Goal: Task Accomplishment & Management: Complete application form

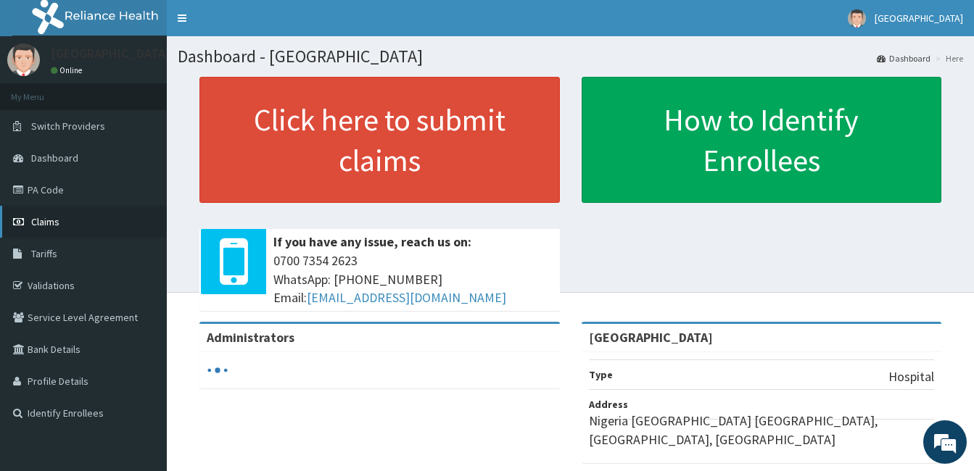
click at [38, 215] on link "Claims" at bounding box center [83, 222] width 167 height 32
click at [42, 218] on span "Claims" at bounding box center [45, 221] width 28 height 13
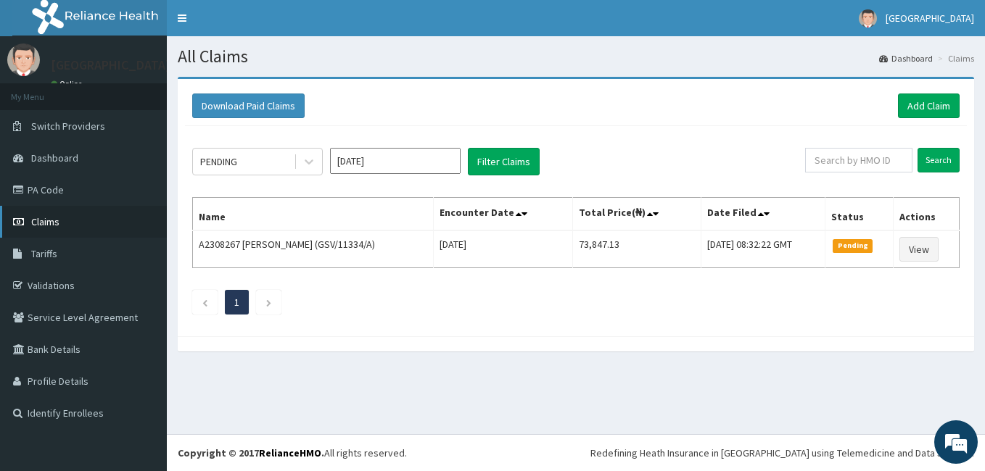
click at [45, 220] on span "Claims" at bounding box center [45, 221] width 28 height 13
click at [931, 107] on link "Add Claim" at bounding box center [929, 106] width 62 height 25
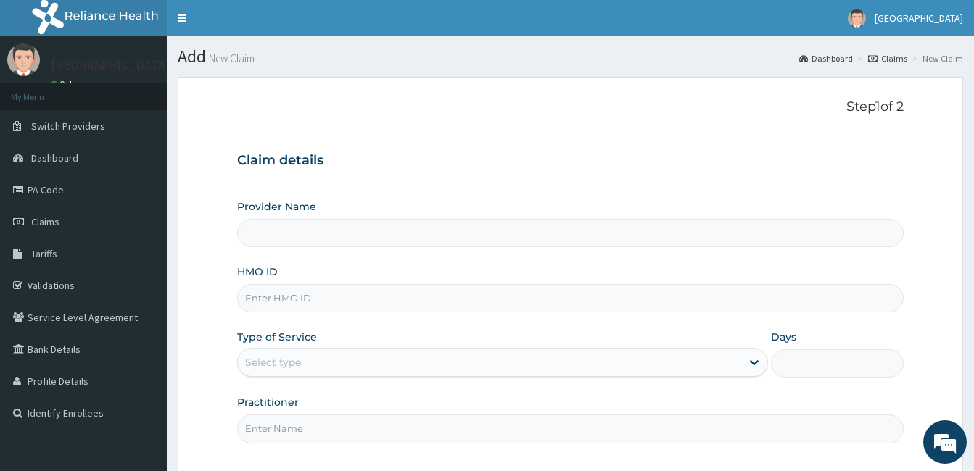
type input "[GEOGRAPHIC_DATA]"
click at [36, 223] on span "Claims" at bounding box center [45, 221] width 28 height 13
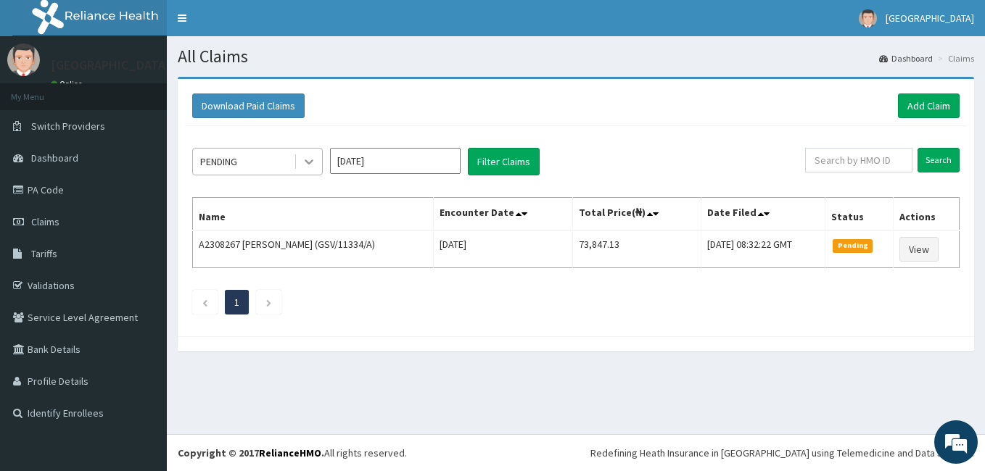
click at [310, 160] on icon at bounding box center [309, 161] width 15 height 15
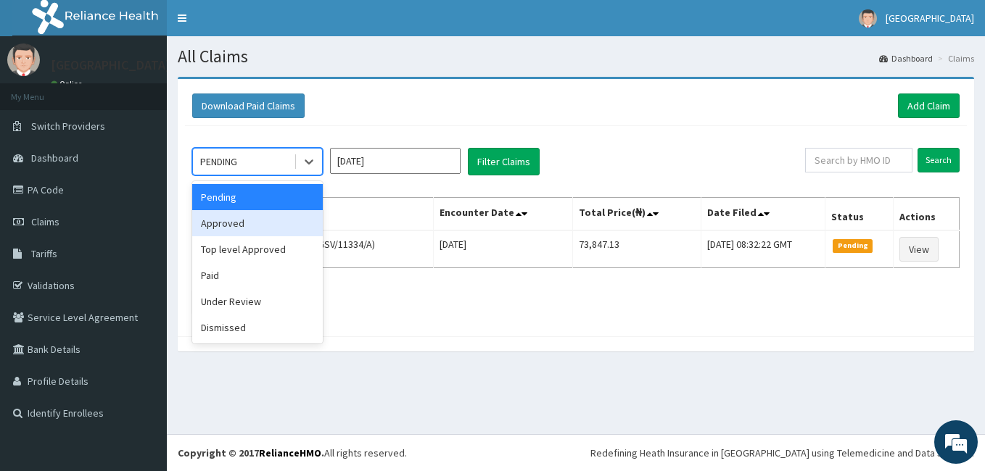
click at [267, 218] on div "Approved" at bounding box center [257, 223] width 131 height 26
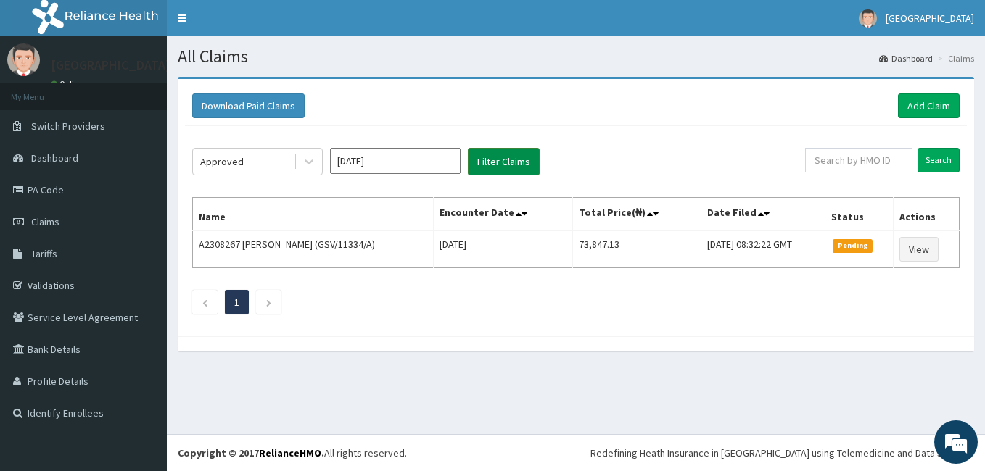
click at [495, 162] on button "Filter Claims" at bounding box center [504, 162] width 72 height 28
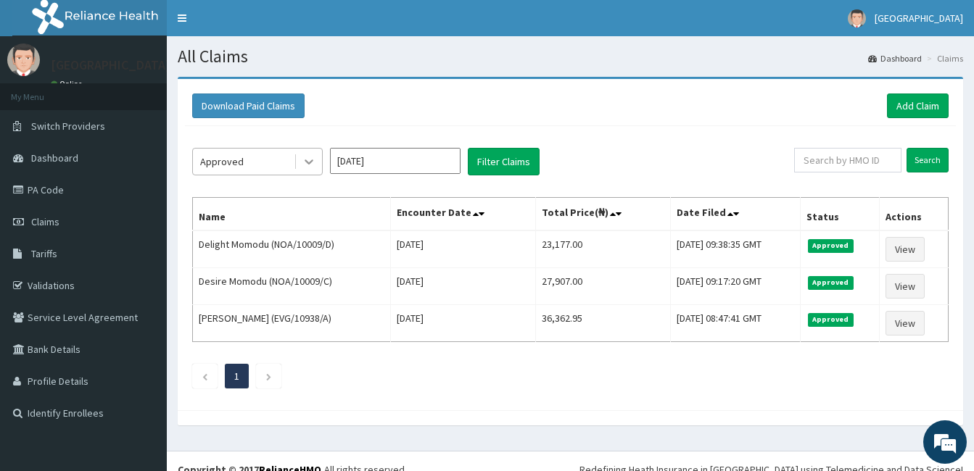
click at [308, 163] on icon at bounding box center [309, 162] width 9 height 5
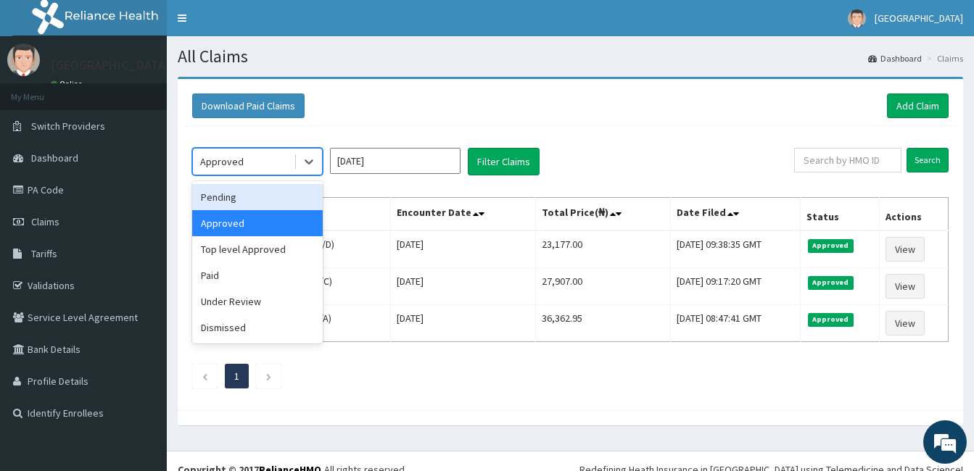
click at [288, 197] on div "Pending" at bounding box center [257, 197] width 131 height 26
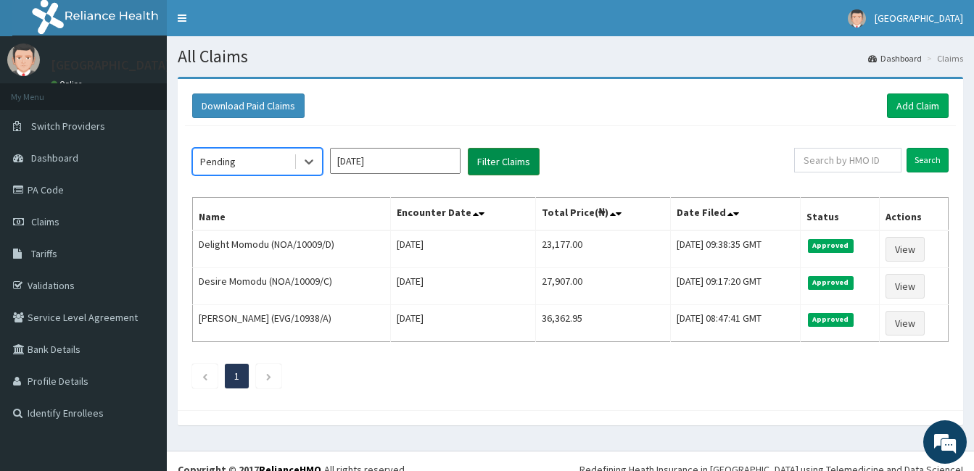
click at [501, 168] on button "Filter Claims" at bounding box center [504, 162] width 72 height 28
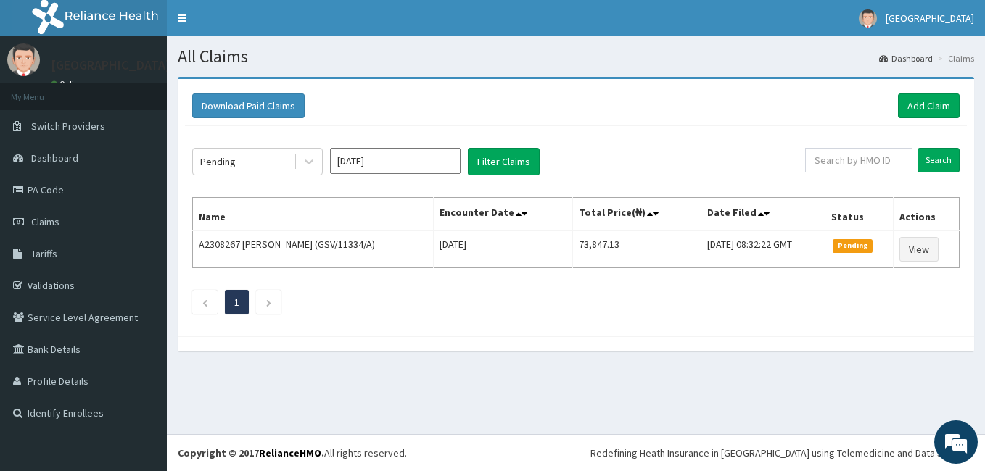
click at [698, 358] on div "Download Paid Claims Add Claim × Note you can only download claims within a max…" at bounding box center [576, 221] width 818 height 289
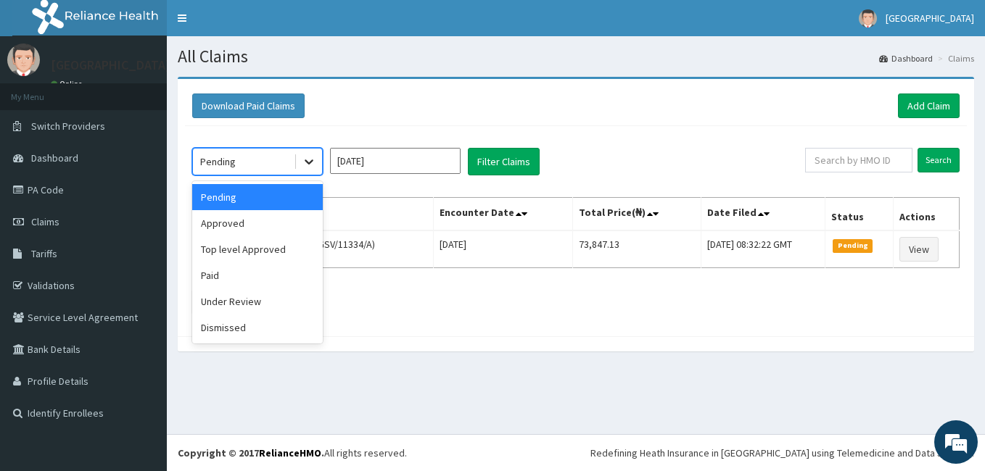
click at [313, 162] on icon at bounding box center [309, 161] width 15 height 15
click at [292, 218] on div "Approved" at bounding box center [257, 223] width 131 height 26
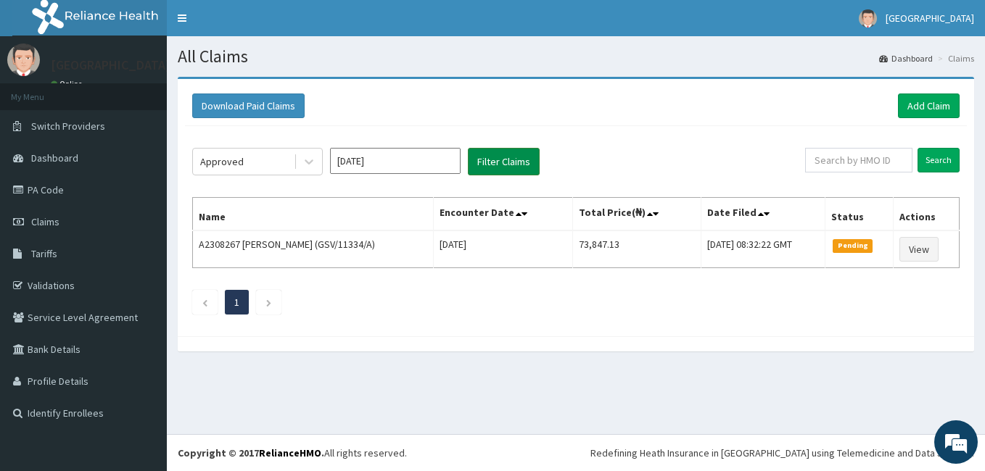
click at [487, 159] on button "Filter Claims" at bounding box center [504, 162] width 72 height 28
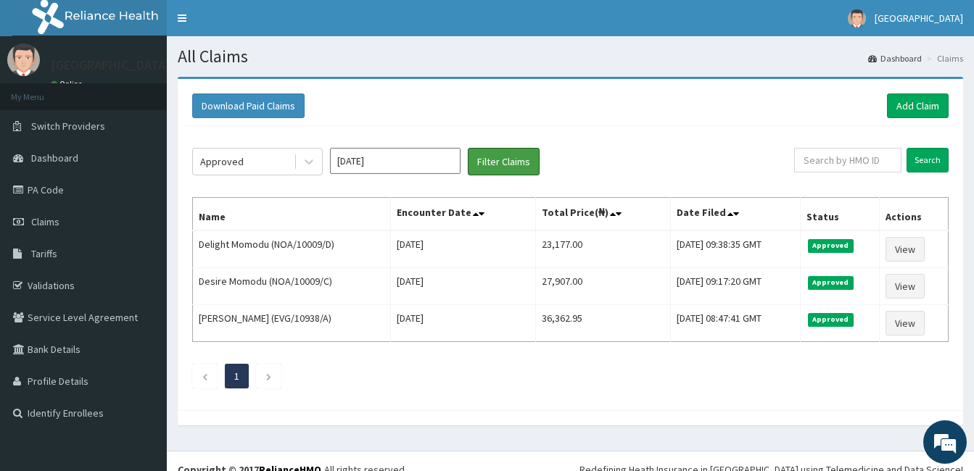
drag, startPoint x: 487, startPoint y: 159, endPoint x: 454, endPoint y: 73, distance: 92.5
click at [454, 73] on section "Download Paid Claims Add Claim × Note you can only download claims within a max…" at bounding box center [570, 258] width 807 height 385
click at [677, 139] on div "Approved Jul 2025 Filter Claims Search Name Encounter Date Total Price(₦) Date …" at bounding box center [570, 264] width 771 height 277
click at [44, 286] on link "Validations" at bounding box center [83, 286] width 167 height 32
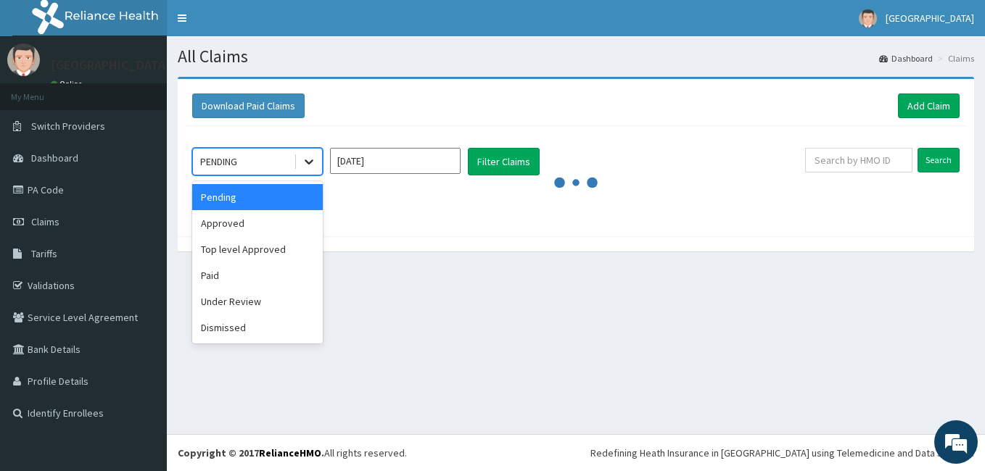
click at [308, 162] on icon at bounding box center [309, 162] width 9 height 5
click at [279, 219] on div "Approved" at bounding box center [257, 223] width 131 height 26
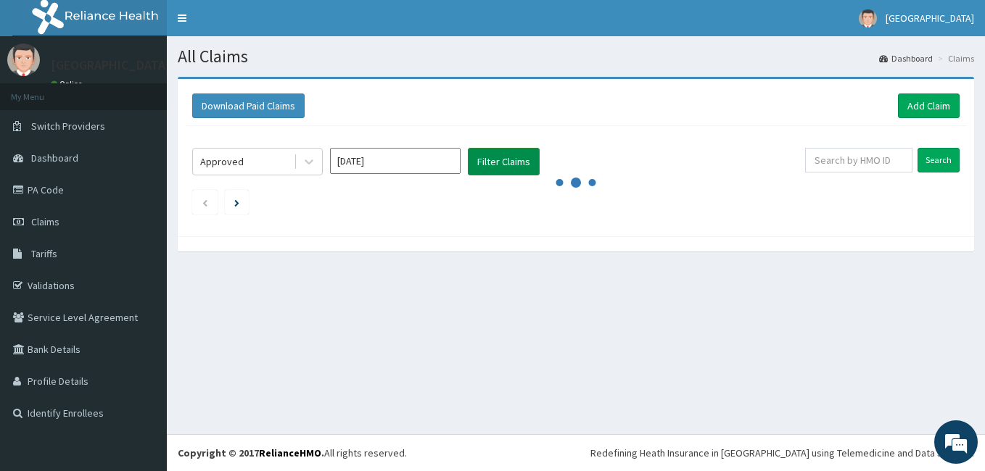
click at [487, 158] on button "Filter Claims" at bounding box center [504, 162] width 72 height 28
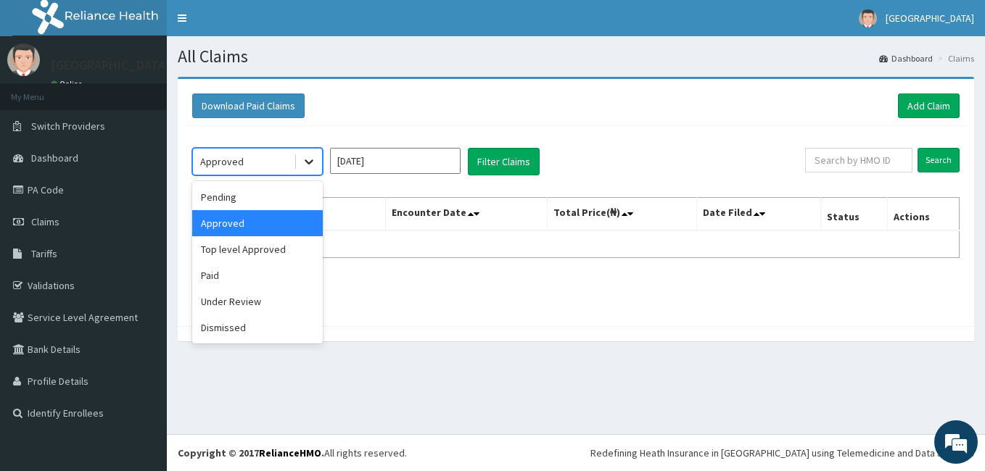
click at [309, 165] on icon at bounding box center [309, 161] width 15 height 15
click at [268, 246] on div "Top level Approved" at bounding box center [257, 249] width 131 height 26
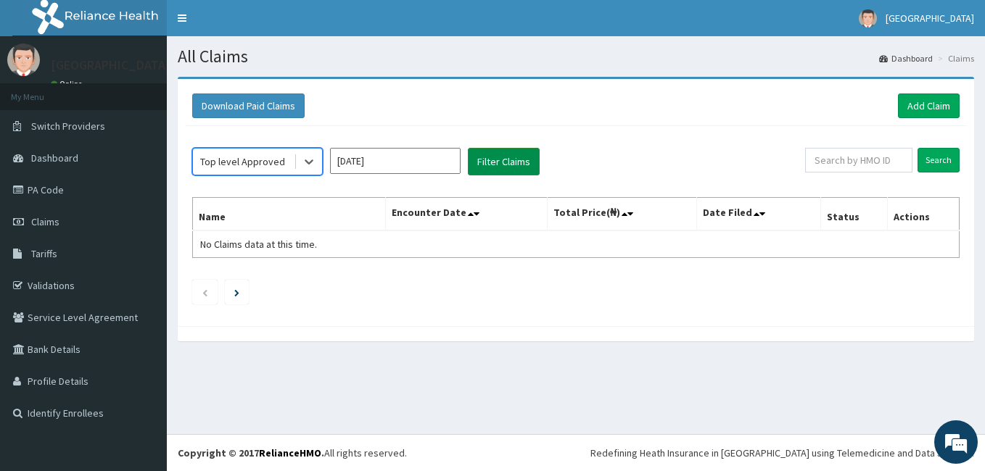
click at [507, 162] on button "Filter Claims" at bounding box center [504, 162] width 72 height 28
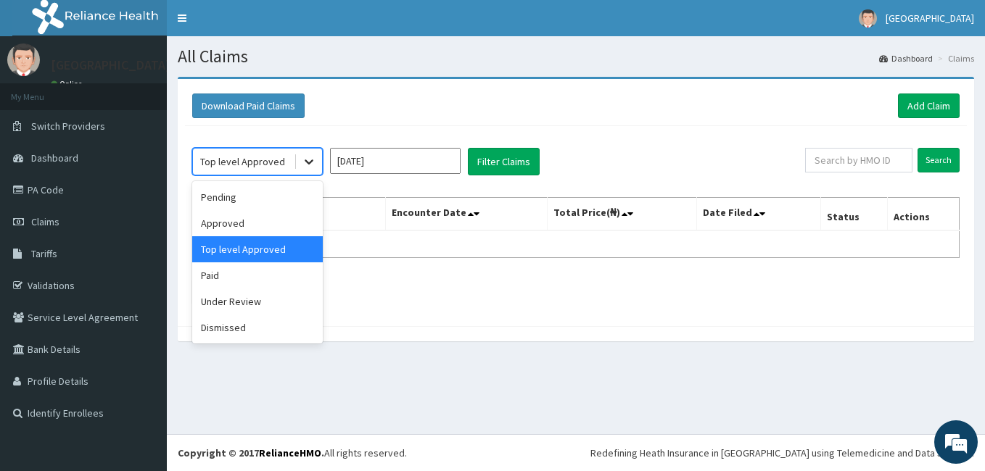
click at [310, 166] on icon at bounding box center [309, 161] width 15 height 15
click at [279, 219] on div "Approved" at bounding box center [257, 223] width 131 height 26
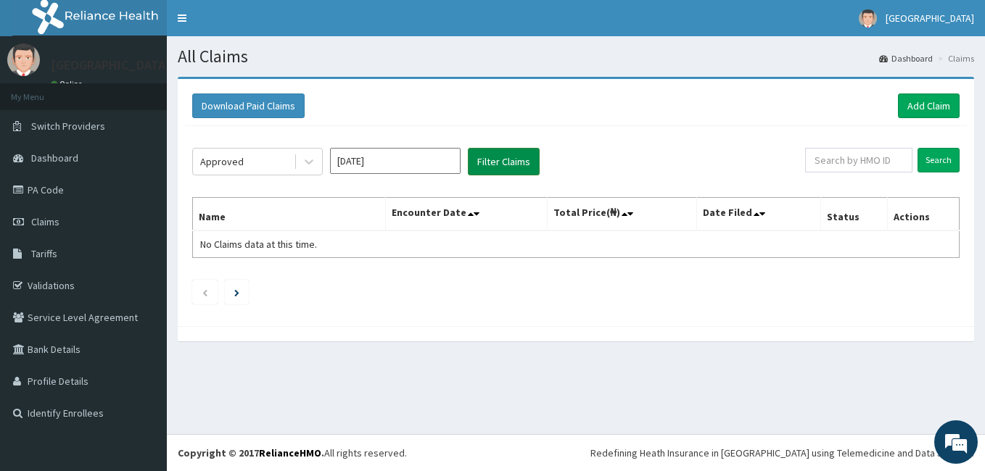
click at [497, 163] on button "Filter Claims" at bounding box center [504, 162] width 72 height 28
click at [306, 166] on icon at bounding box center [309, 161] width 15 height 15
click at [487, 162] on button "Filter Claims" at bounding box center [504, 162] width 72 height 28
click at [40, 220] on span "Claims" at bounding box center [45, 221] width 28 height 13
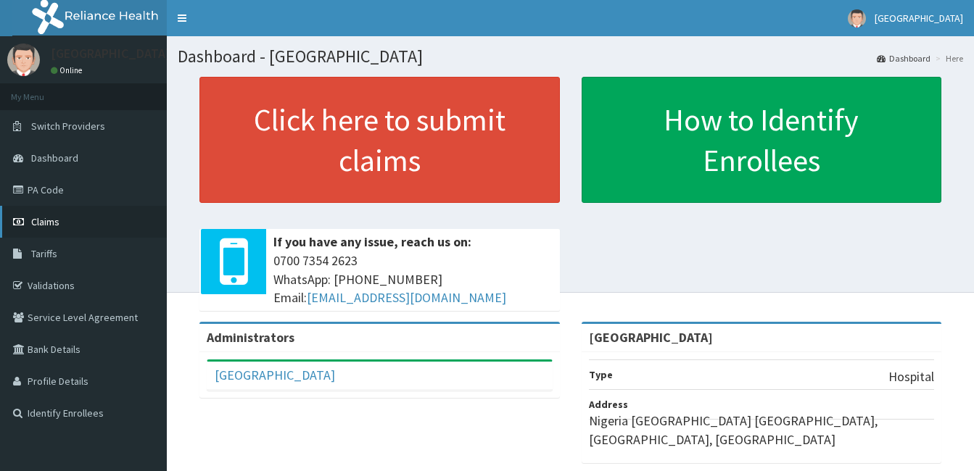
click at [48, 214] on link "Claims" at bounding box center [83, 222] width 167 height 32
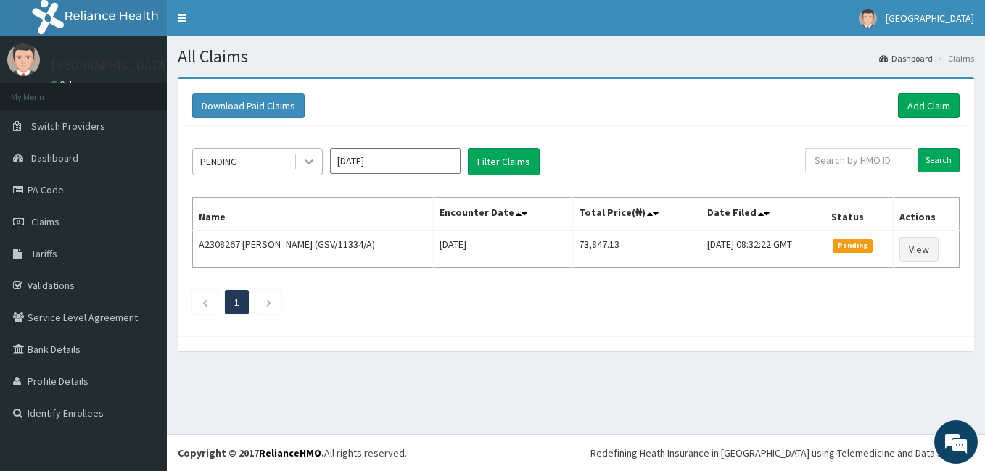
click at [306, 165] on icon at bounding box center [309, 161] width 15 height 15
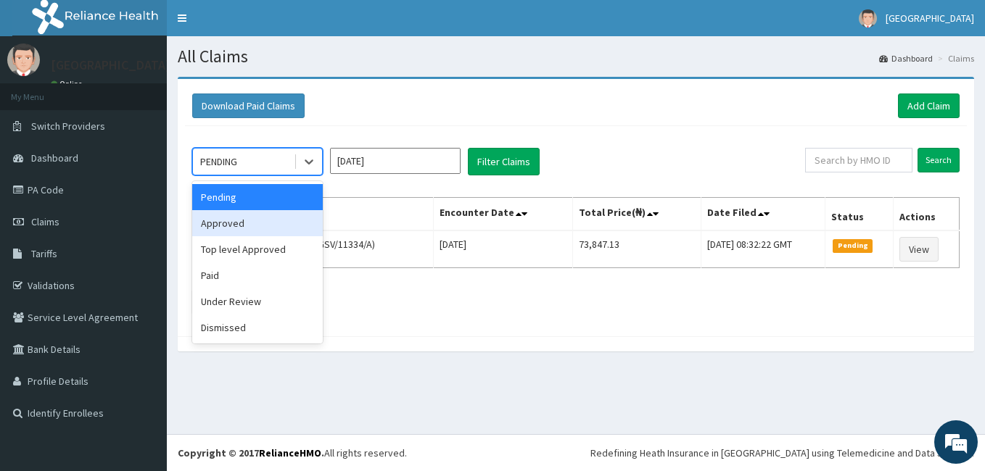
click at [284, 223] on div "Approved" at bounding box center [257, 223] width 131 height 26
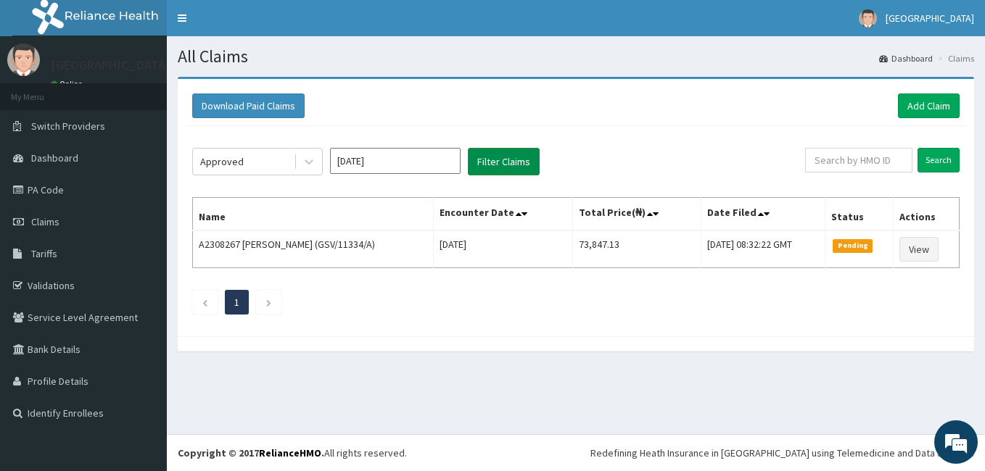
click at [511, 165] on button "Filter Claims" at bounding box center [504, 162] width 72 height 28
